Goal: Task Accomplishment & Management: Use online tool/utility

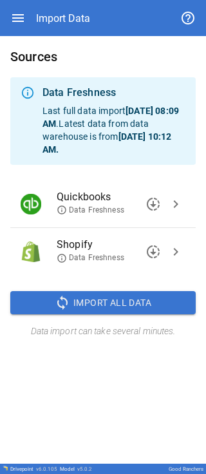
click at [115, 295] on span "Import All Data" at bounding box center [112, 303] width 78 height 16
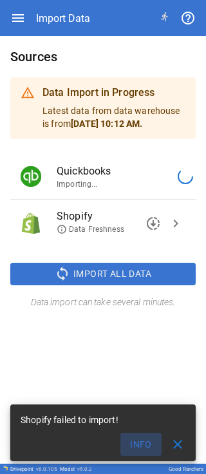
click at [140, 447] on button "Info" at bounding box center [140, 444] width 41 height 23
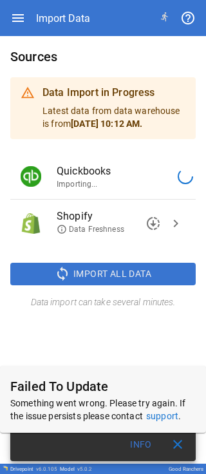
click at [144, 368] on div "Failed To Update Something went wrong. Please try again. If the issue persists …" at bounding box center [103, 399] width 206 height 67
click at [184, 443] on span "close" at bounding box center [177, 444] width 15 height 15
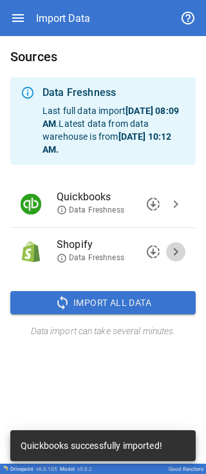
click at [175, 248] on span "chevron_right" at bounding box center [175, 251] width 15 height 15
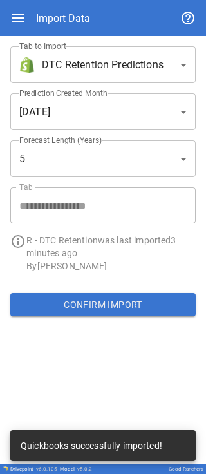
click at [68, 365] on div "**********" at bounding box center [103, 250] width 206 height 428
drag, startPoint x: 122, startPoint y: 439, endPoint x: 153, endPoint y: 440, distance: 31.6
click at [126, 439] on div "Quickbooks successfully imported!" at bounding box center [92, 445] width 142 height 23
drag, startPoint x: 182, startPoint y: 441, endPoint x: 173, endPoint y: 400, distance: 41.4
click at [182, 437] on div "Quickbooks successfully imported!" at bounding box center [102, 445] width 185 height 31
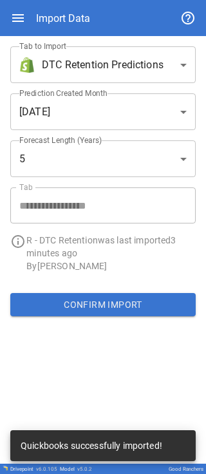
click at [17, 17] on icon "button" at bounding box center [18, 18] width 12 height 8
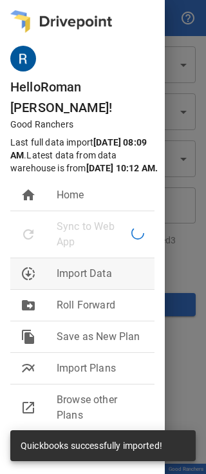
click at [89, 266] on span "Import Data" at bounding box center [101, 273] width 88 height 15
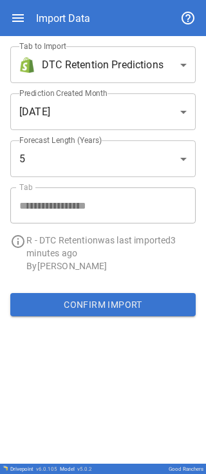
click at [68, 12] on div "Import Data" at bounding box center [63, 18] width 54 height 12
click at [25, 16] on icon "button" at bounding box center [17, 17] width 15 height 15
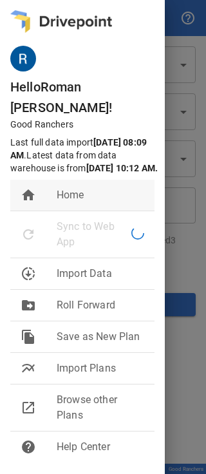
click at [78, 187] on span "Home" at bounding box center [101, 194] width 88 height 15
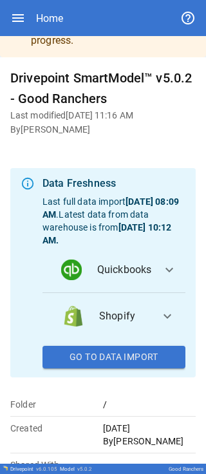
scroll to position [49, 0]
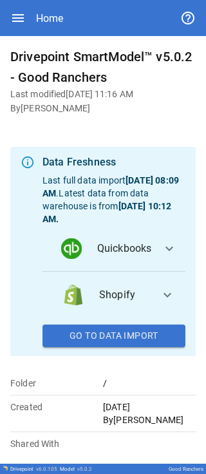
click at [160, 298] on span "expand_more" at bounding box center [167, 294] width 15 height 15
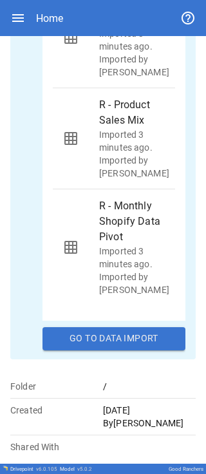
scroll to position [64, 0]
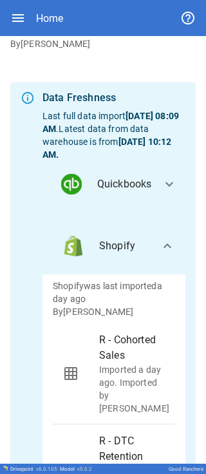
click at [160, 251] on span "expand_more" at bounding box center [167, 245] width 15 height 15
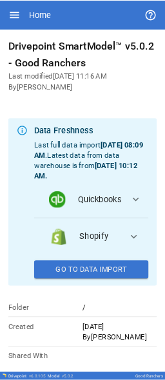
scroll to position [0, 0]
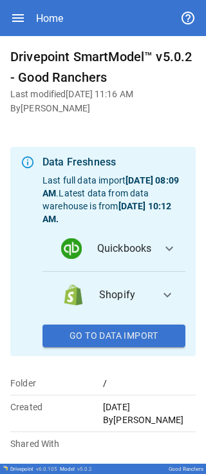
click at [149, 329] on button "Go To Data Import" at bounding box center [114, 336] width 143 height 23
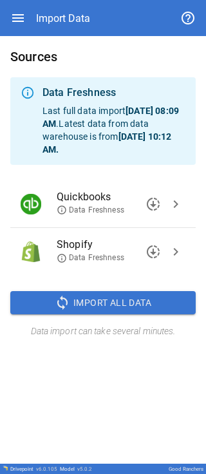
click at [156, 255] on span "downloading" at bounding box center [153, 251] width 15 height 15
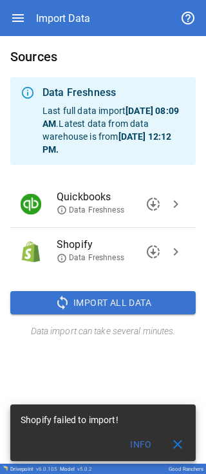
click at [172, 442] on span "close" at bounding box center [177, 444] width 15 height 15
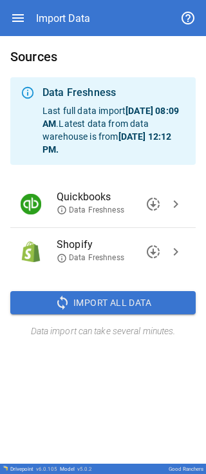
click at [160, 253] on span "downloading" at bounding box center [153, 251] width 15 height 15
click at [147, 247] on span "downloading" at bounding box center [153, 251] width 15 height 15
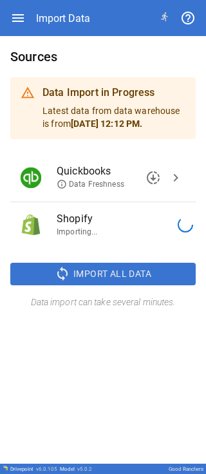
click at [143, 379] on div "Sources Data Import in Progress Latest data from data warehouse is from [DATE] …" at bounding box center [103, 250] width 206 height 428
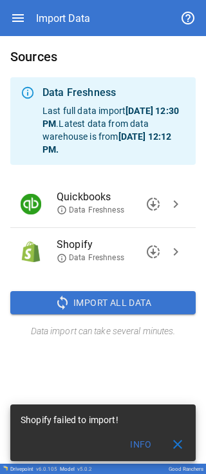
click at [185, 438] on button "close" at bounding box center [178, 445] width 26 height 26
